Goal: Find specific page/section: Find specific page/section

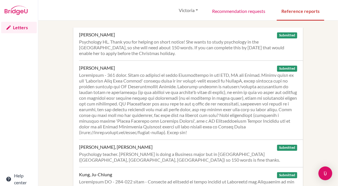
scroll to position [215, 0]
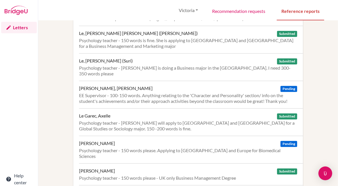
click at [191, 95] on div "EE Supervisor - 100-150 words. Anything relating to the 'Character and Personal…" at bounding box center [188, 98] width 218 height 11
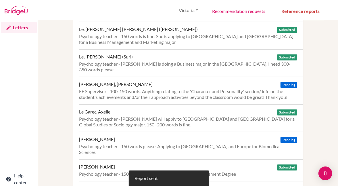
scroll to position [220, 0]
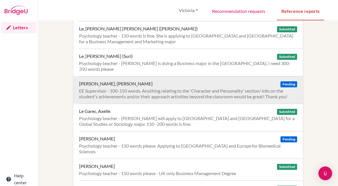
click at [144, 90] on div "EE Supervisor - 100-150 words. Anything relating to the 'Character and Personal…" at bounding box center [188, 93] width 218 height 11
